Goal: Find specific page/section: Find specific page/section

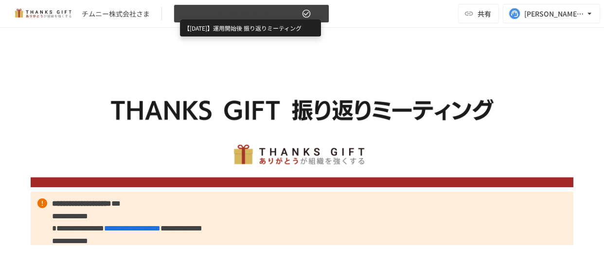
click at [272, 15] on span "【[DATE]】運用開始後 振り返りミーティング" at bounding box center [240, 14] width 120 height 12
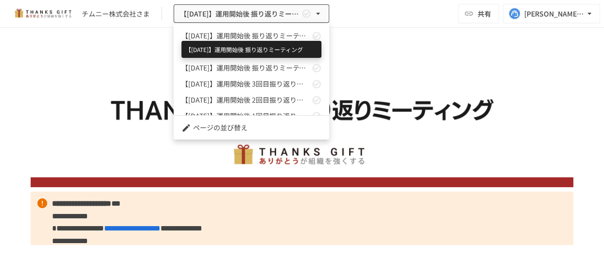
click at [270, 36] on span "【[DATE]】運用開始後 振り返りミーティング" at bounding box center [245, 36] width 128 height 10
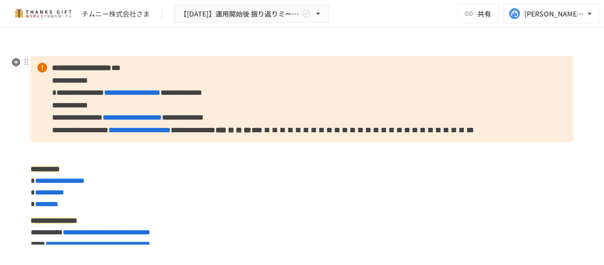
drag, startPoint x: 357, startPoint y: 81, endPoint x: 282, endPoint y: 70, distance: 75.3
click at [282, 70] on p "**********" at bounding box center [302, 99] width 543 height 87
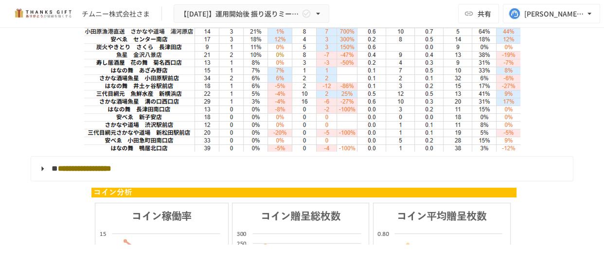
scroll to position [2874, 0]
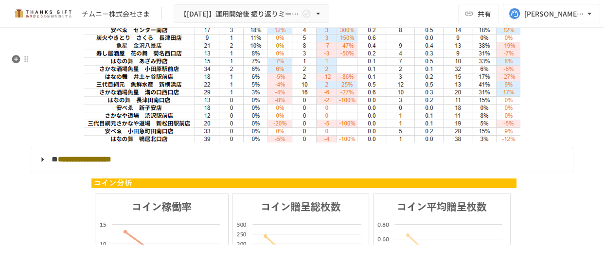
click at [263, 107] on img at bounding box center [302, 57] width 436 height 169
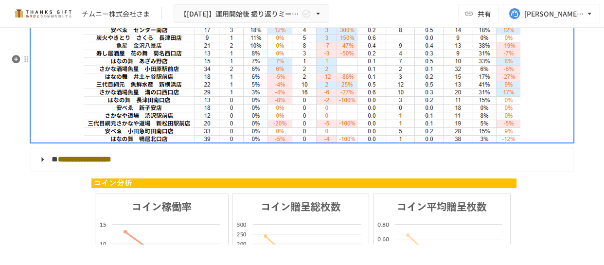
click at [312, 143] on img at bounding box center [302, 57] width 436 height 169
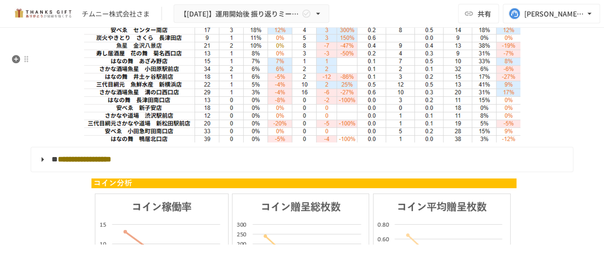
drag, startPoint x: 344, startPoint y: 171, endPoint x: 358, endPoint y: 173, distance: 13.3
drag, startPoint x: 358, startPoint y: 173, endPoint x: 469, endPoint y: 209, distance: 117.2
drag, startPoint x: 469, startPoint y: 209, endPoint x: 450, endPoint y: 209, distance: 18.5
click at [450, 143] on img at bounding box center [302, 57] width 436 height 169
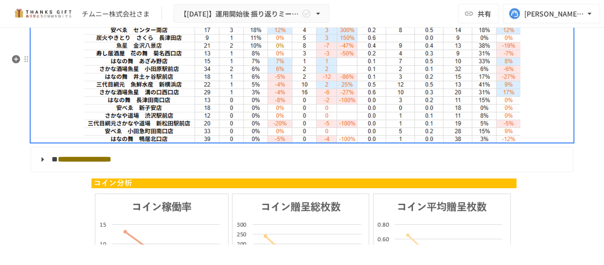
click at [479, 143] on img at bounding box center [302, 57] width 436 height 169
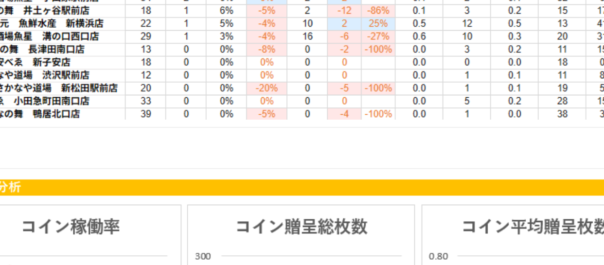
scroll to position [2898, 0]
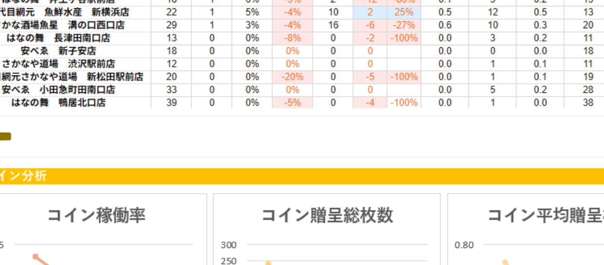
click at [284, 119] on img at bounding box center [302, 34] width 436 height 169
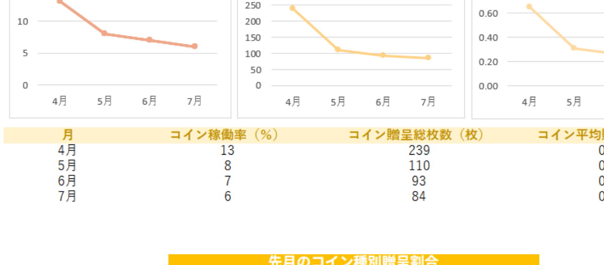
scroll to position [3070, 0]
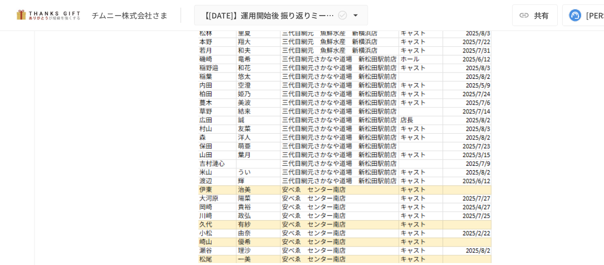
scroll to position [4050, 0]
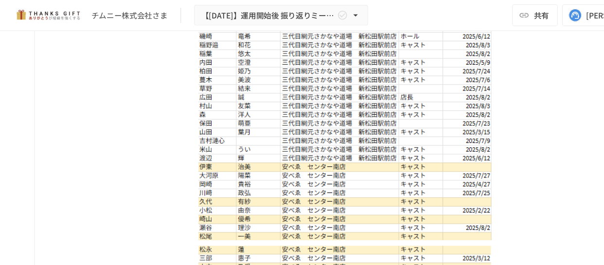
click at [349, 99] on img at bounding box center [309, 20] width 262 height 389
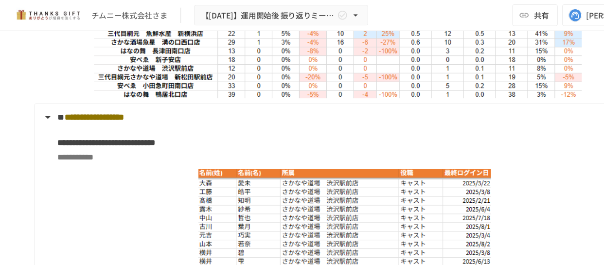
scroll to position [2931, 0]
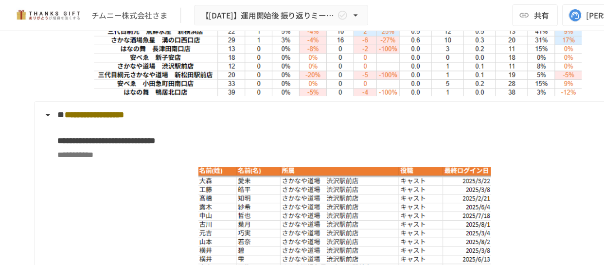
click at [450, 86] on img at bounding box center [302, 1] width 436 height 169
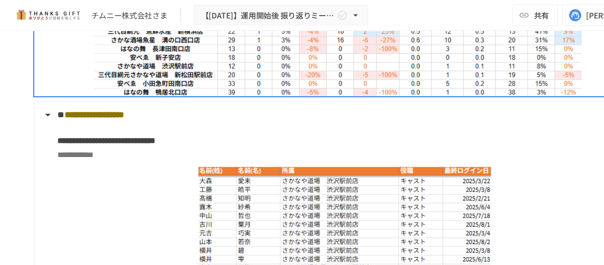
click at [460, 86] on img at bounding box center [302, 1] width 436 height 169
